Goal: Transaction & Acquisition: Book appointment/travel/reservation

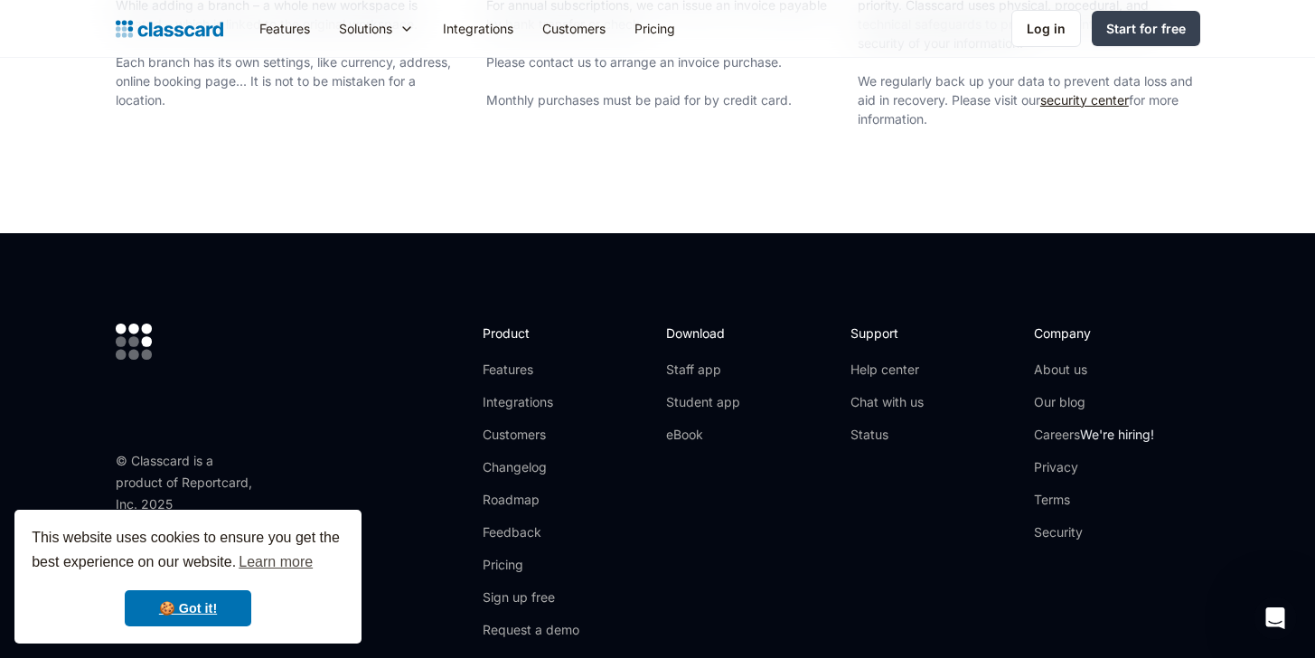
scroll to position [3297, 0]
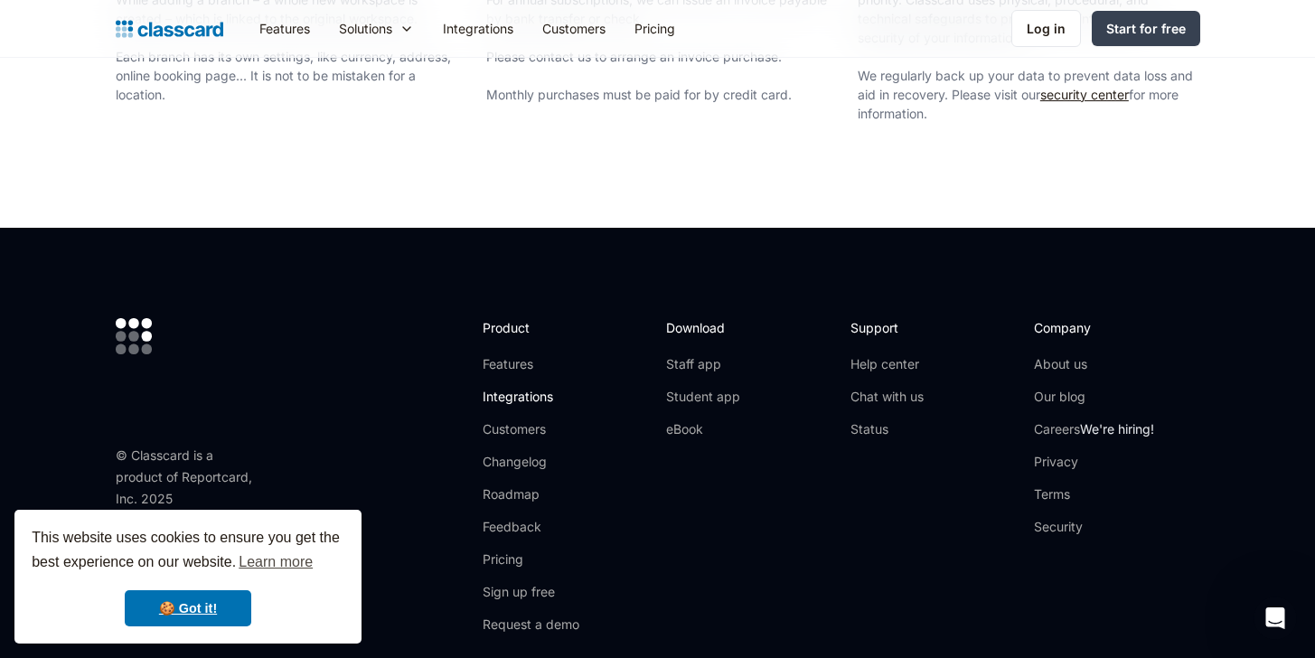
click at [545, 400] on link "Integrations" at bounding box center [531, 397] width 97 height 18
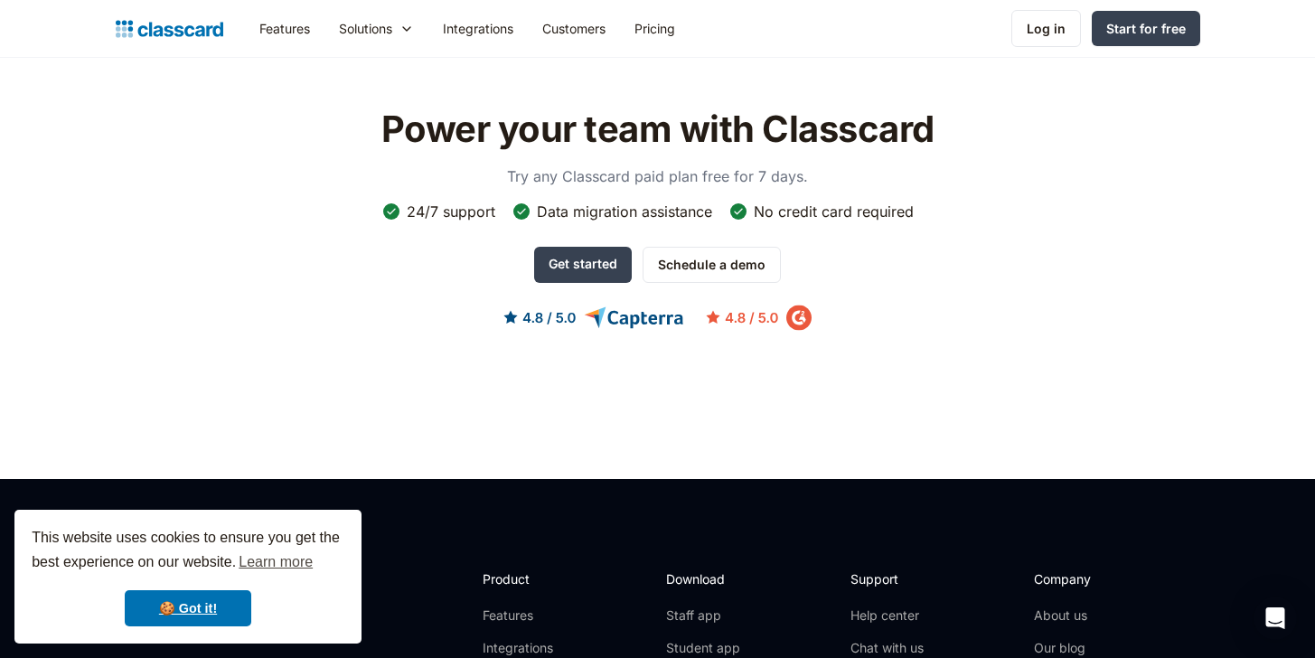
scroll to position [3898, 0]
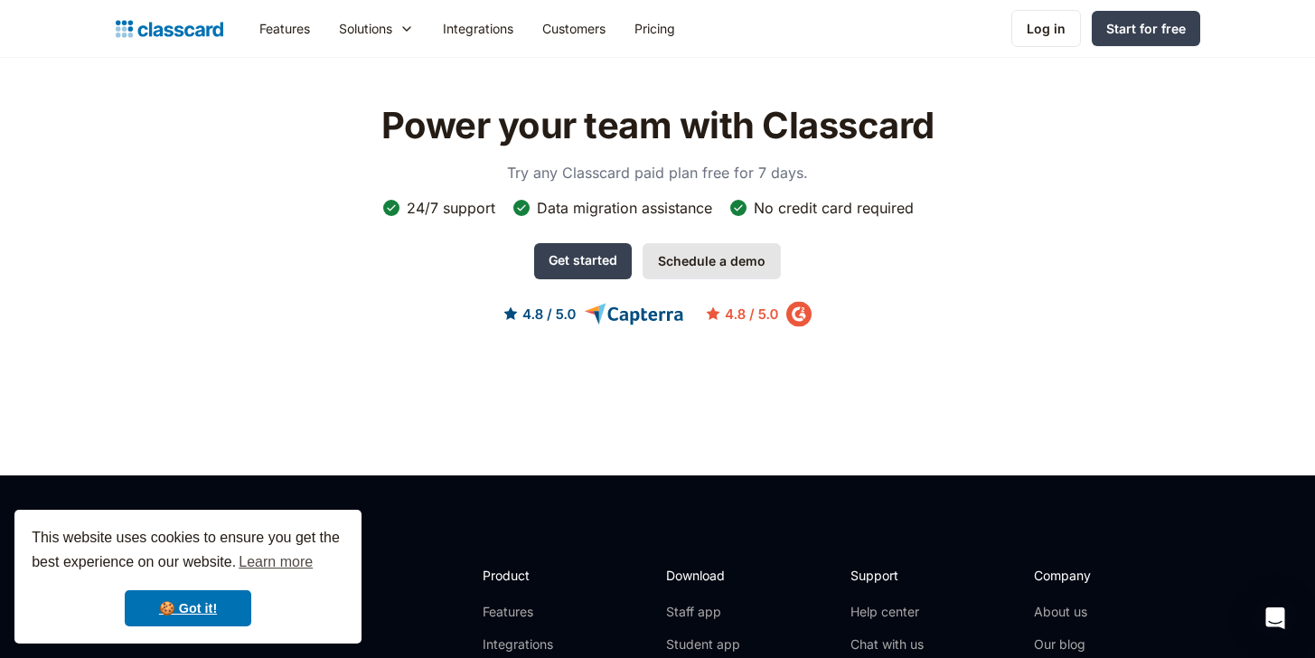
click at [716, 256] on link "Schedule a demo" at bounding box center [712, 261] width 138 height 36
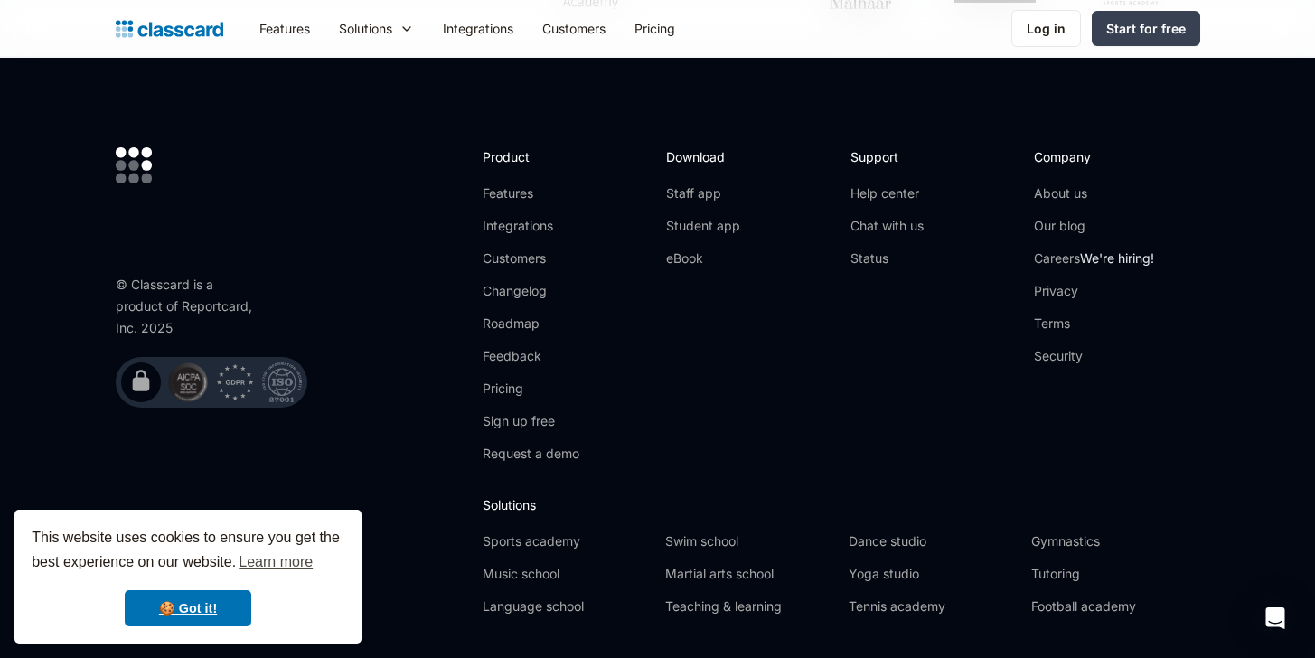
scroll to position [1129, 0]
